Goal: Understand process/instructions: Learn how to perform a task or action

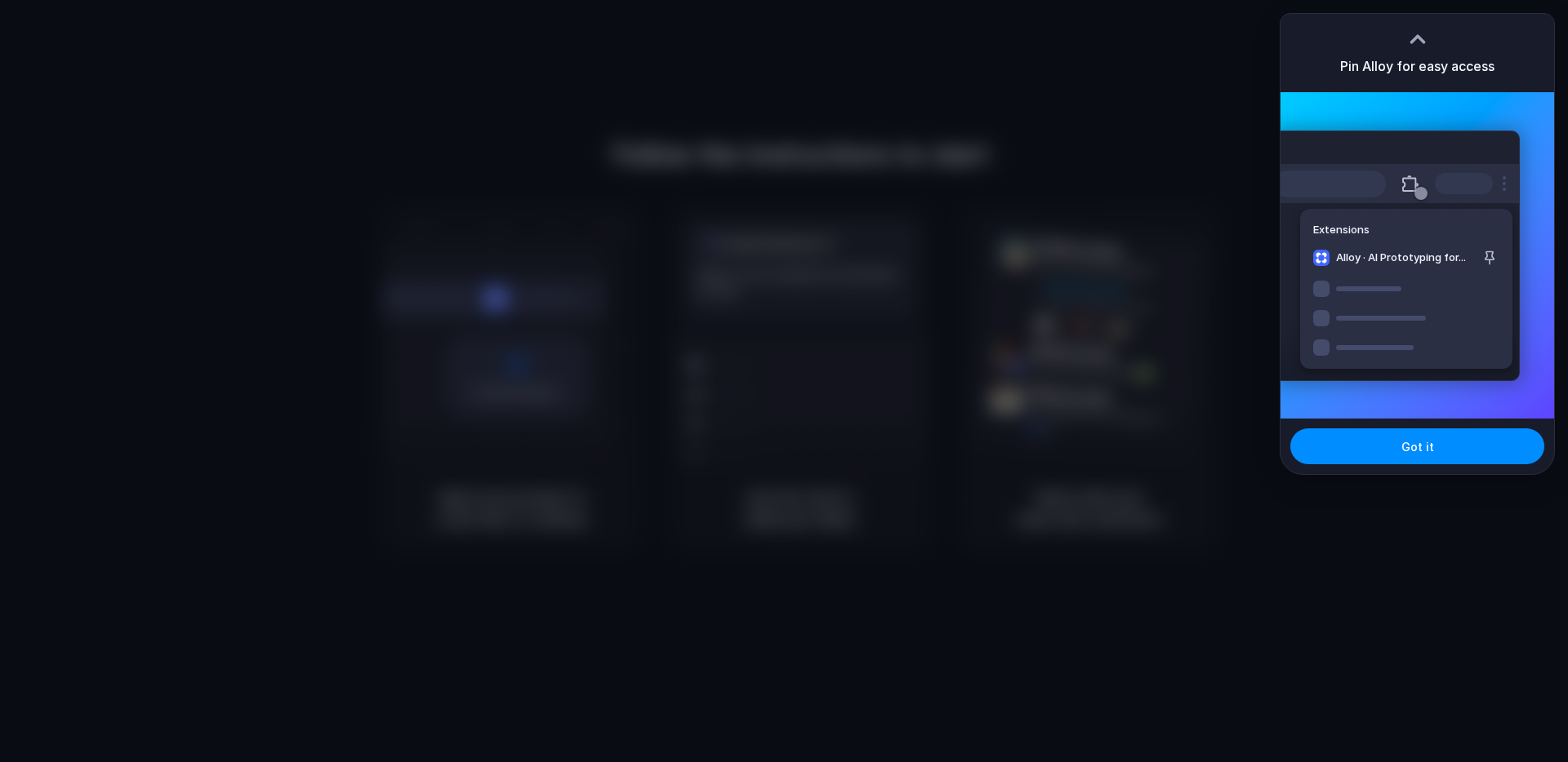
click at [1231, 171] on div at bounding box center [784, 381] width 1568 height 762
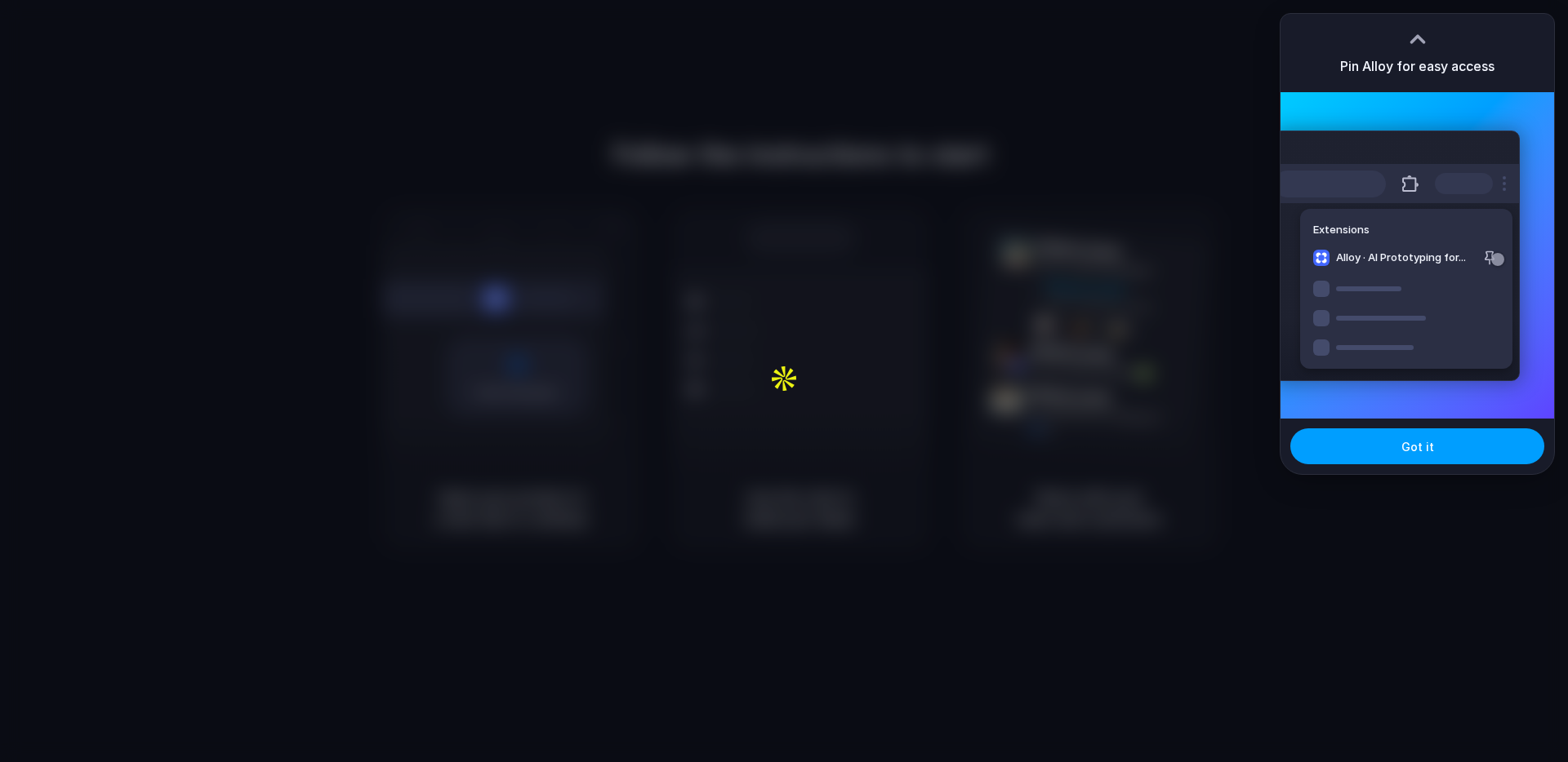
click at [1376, 462] on button "Got it" at bounding box center [1417, 446] width 254 height 36
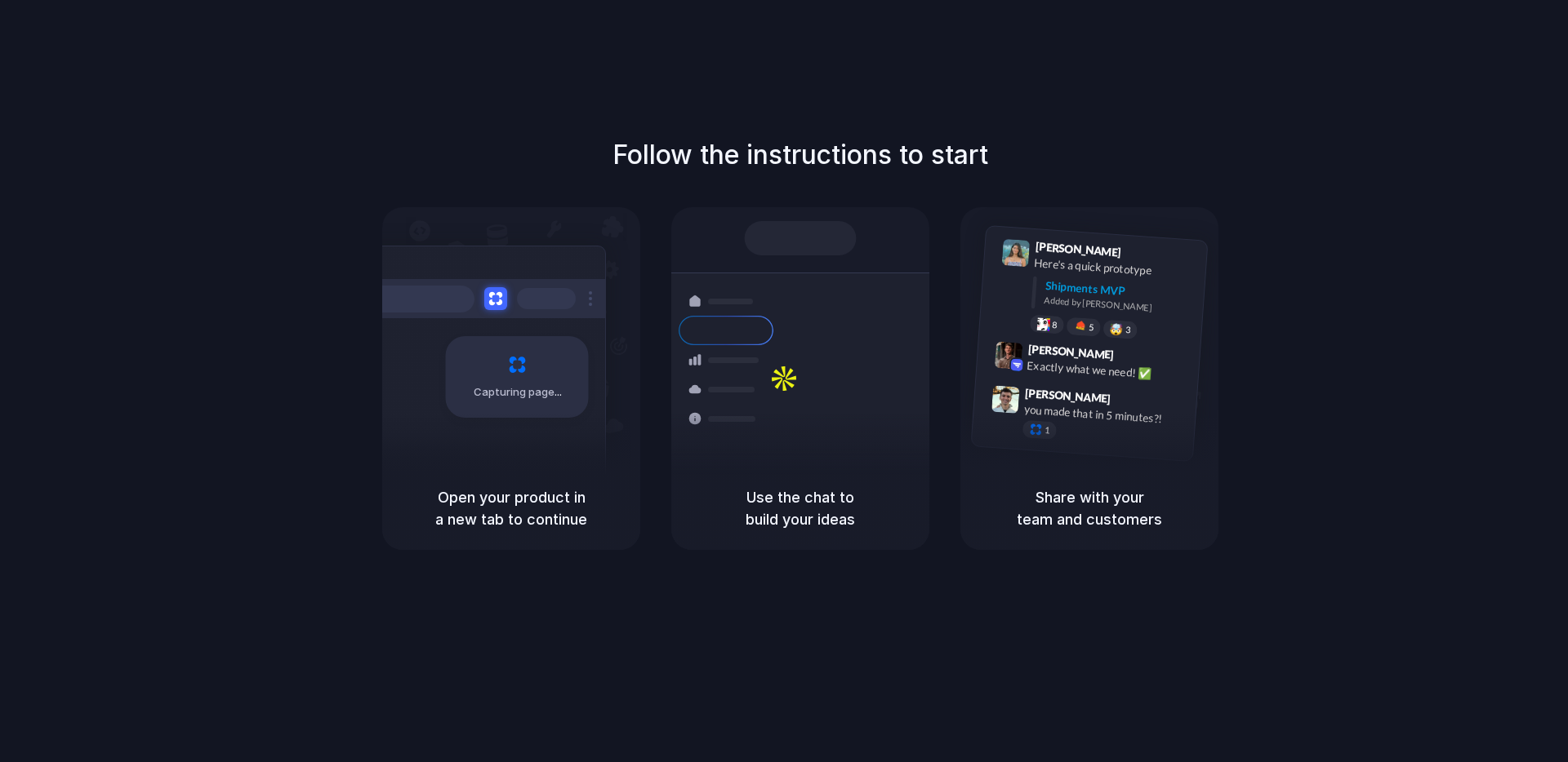
click at [741, 430] on div at bounding box center [725, 418] width 95 height 29
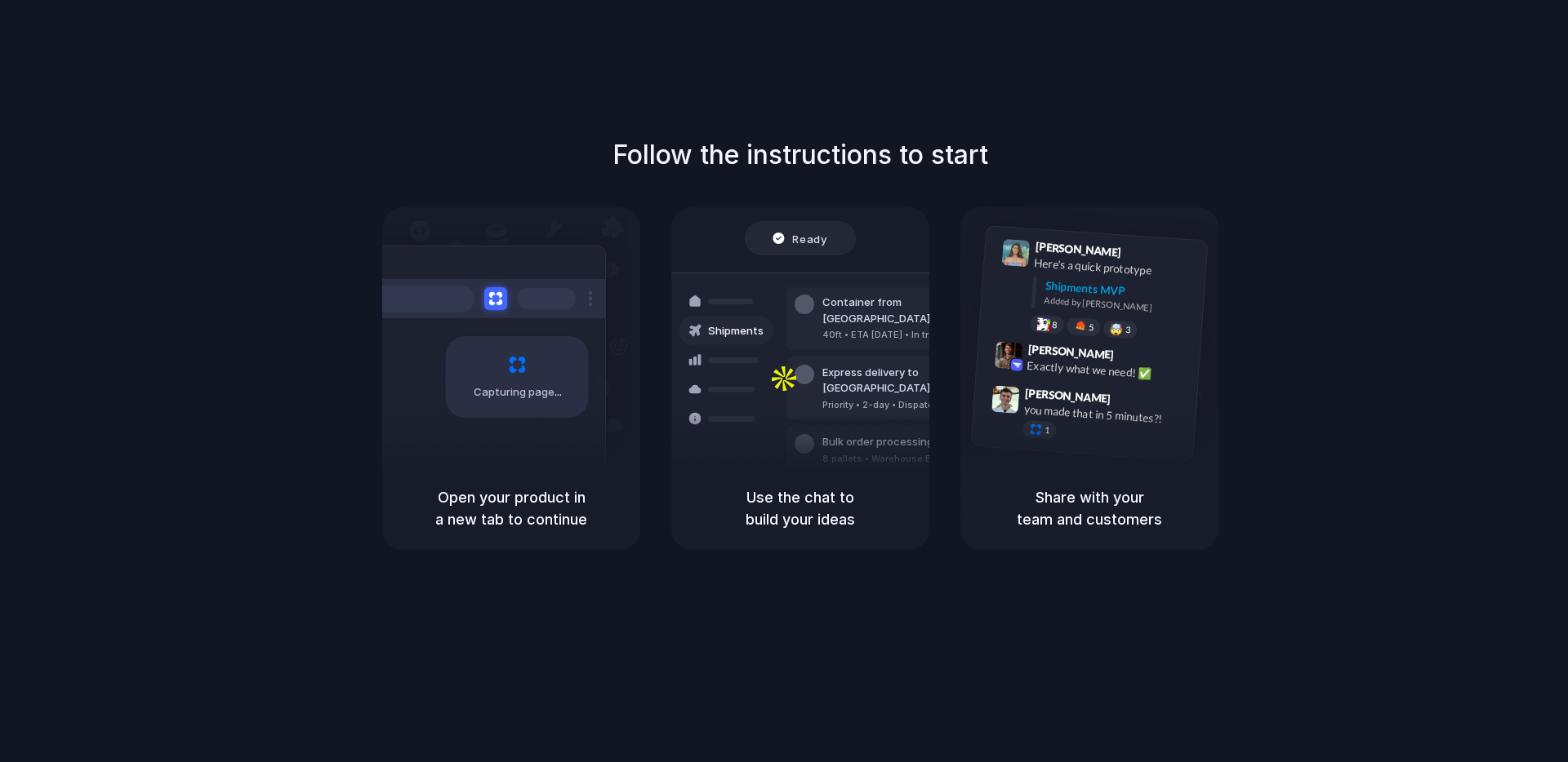
click at [477, 495] on h5 "Open your product in a new tab to continue" at bounding box center [510, 508] width 218 height 44
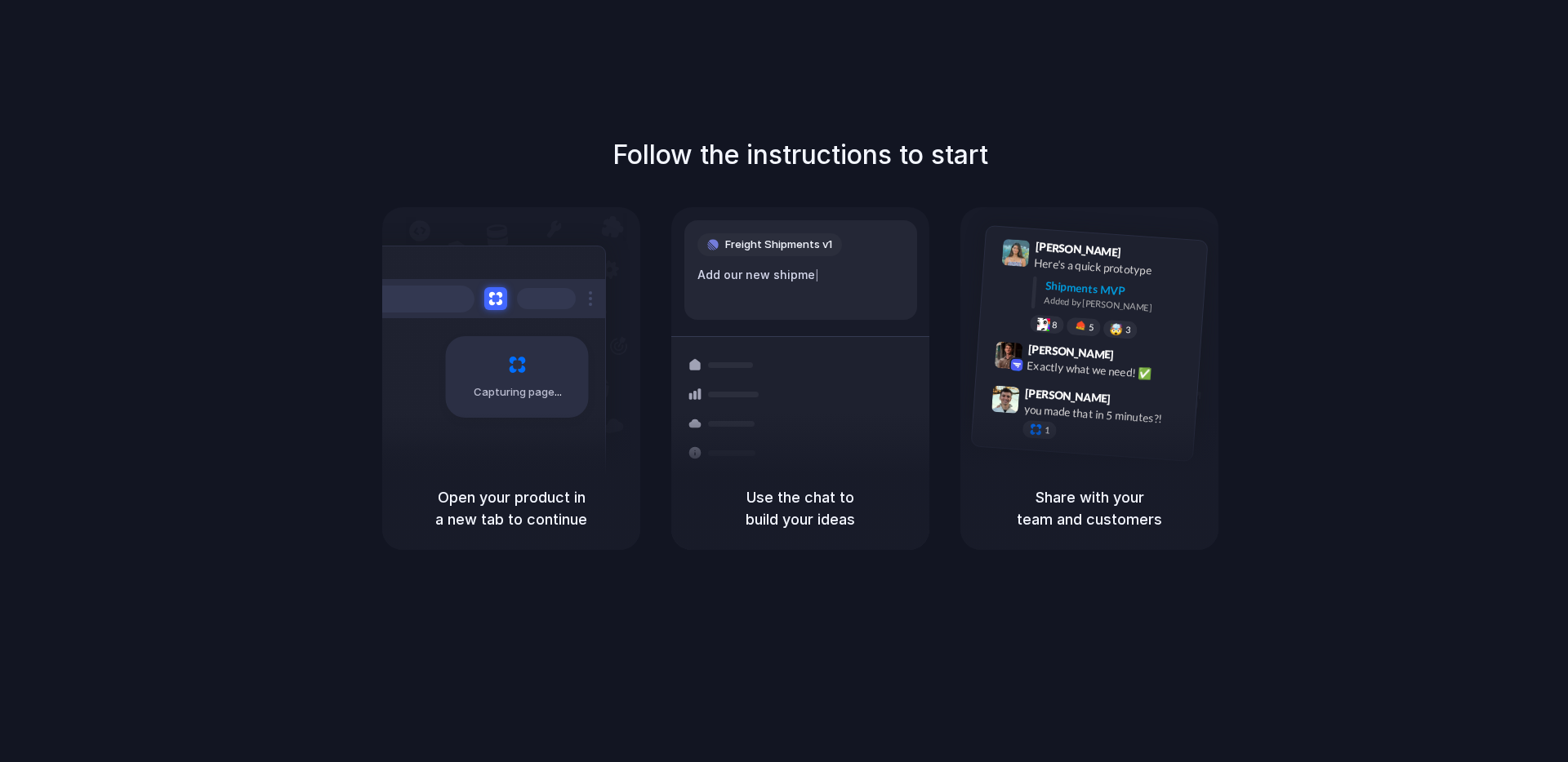
click at [369, 504] on div "Follow the instructions to start Capturing page Open your product in a new tab …" at bounding box center [799, 342] width 1568 height 415
click at [486, 452] on div "Capturing page" at bounding box center [482, 370] width 247 height 250
